Goal: Complete application form: Complete application form

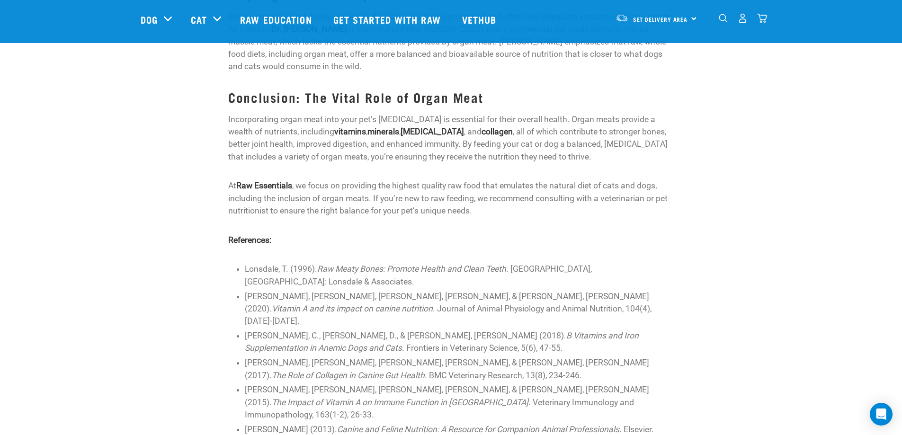
scroll to position [1231, 0]
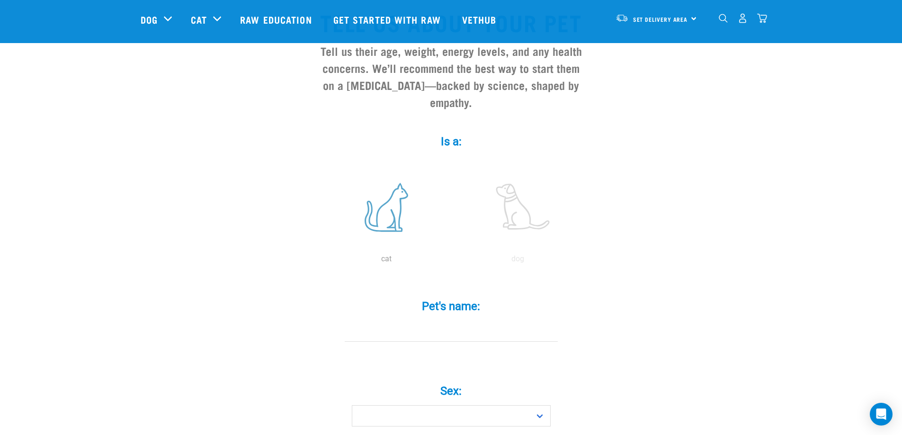
scroll to position [142, 0]
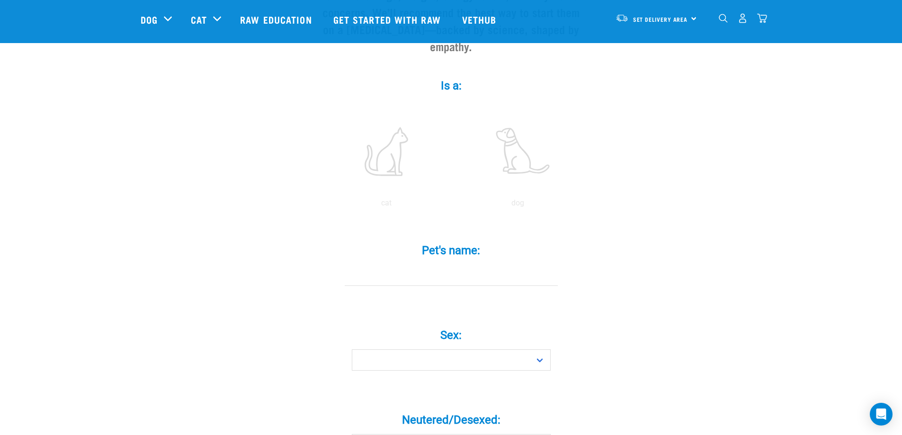
click at [441, 265] on input "Pet's name: *" at bounding box center [451, 275] width 213 height 21
click at [428, 265] on input "King Charles Cavaliers x2" at bounding box center [451, 275] width 213 height 21
type input "Biscuit"
click at [469, 349] on select "Boy Girl" at bounding box center [451, 359] width 199 height 21
select select "boy"
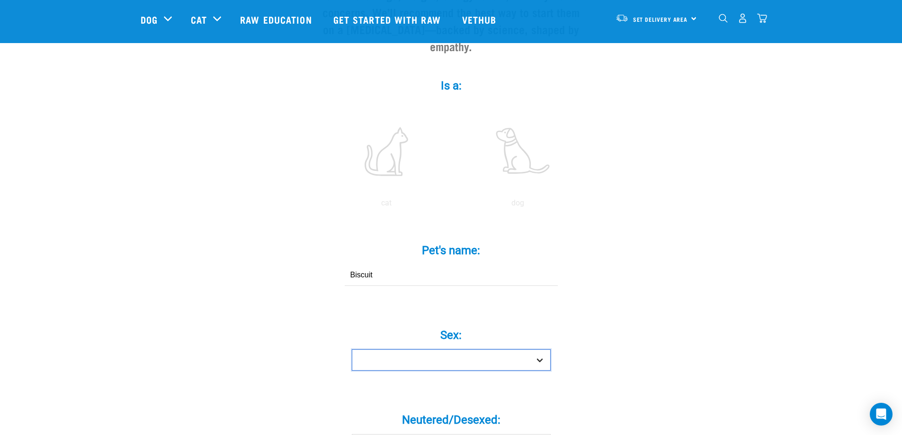
click at [352, 349] on select "Boy Girl" at bounding box center [451, 359] width 199 height 21
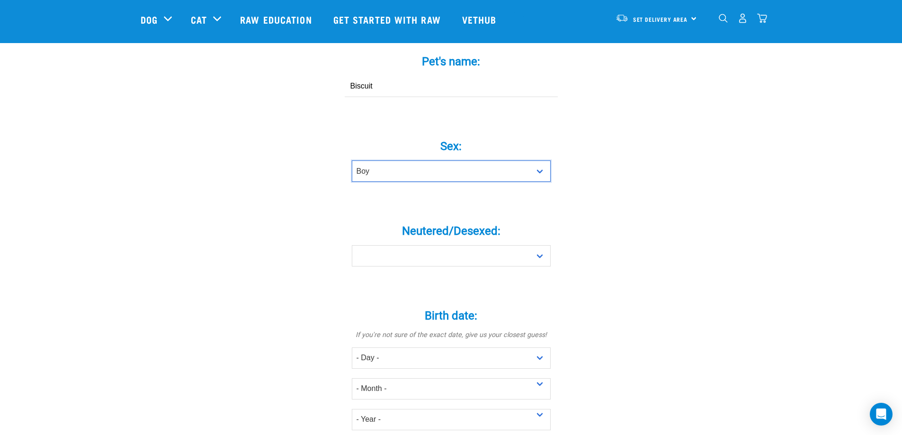
scroll to position [331, 0]
click at [425, 245] on select "Yes No" at bounding box center [451, 255] width 199 height 21
select select "yes"
click at [352, 245] on select "Yes No" at bounding box center [451, 255] width 199 height 21
click at [391, 347] on select "- Day - 1 2 3 4 5 6 7 8 9 10 11 12 13 14 15 16 17 18 19 20 21 22 23 24 25 26 27" at bounding box center [451, 357] width 199 height 21
